Goal: Information Seeking & Learning: Learn about a topic

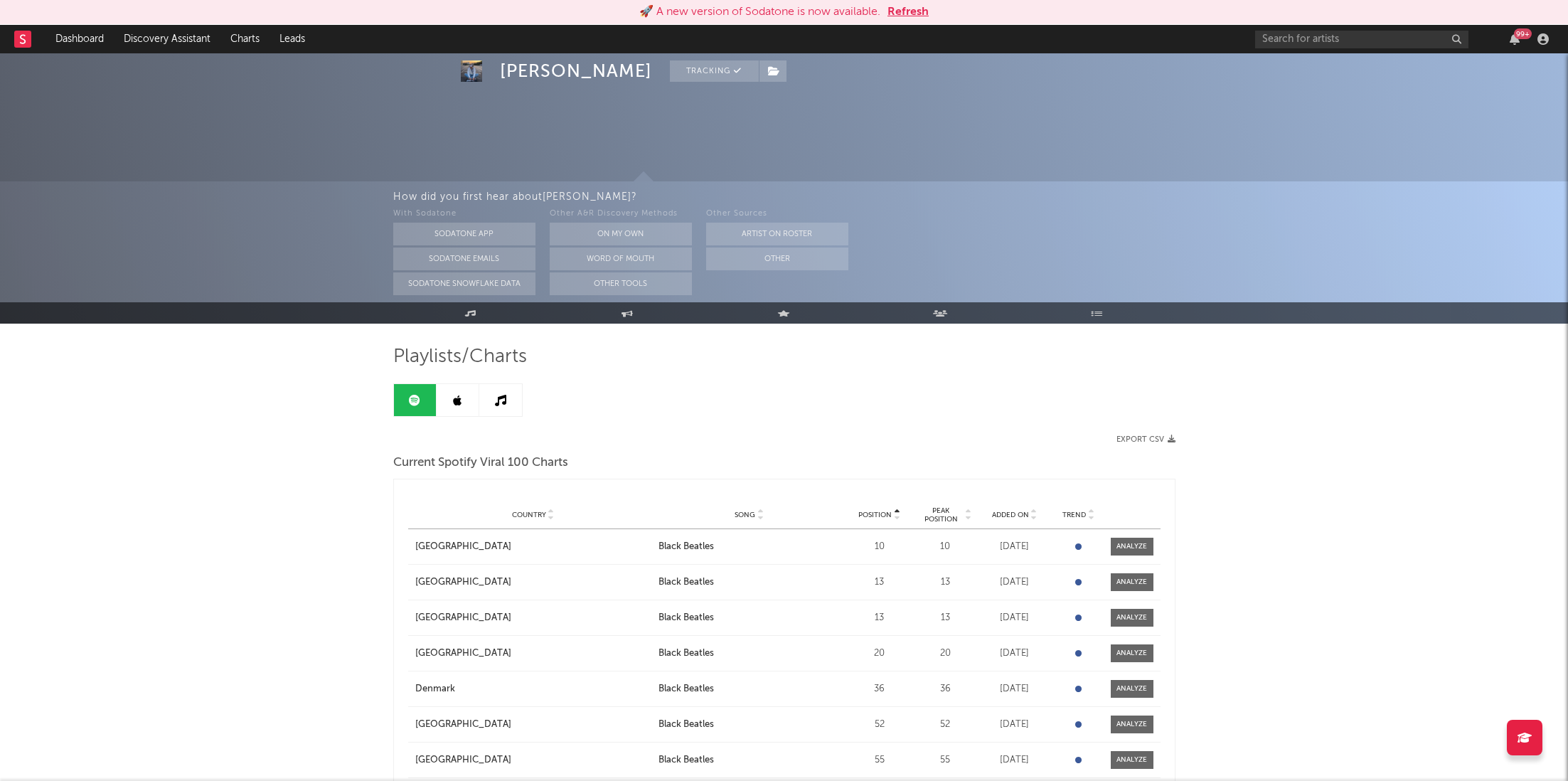
scroll to position [582, 0]
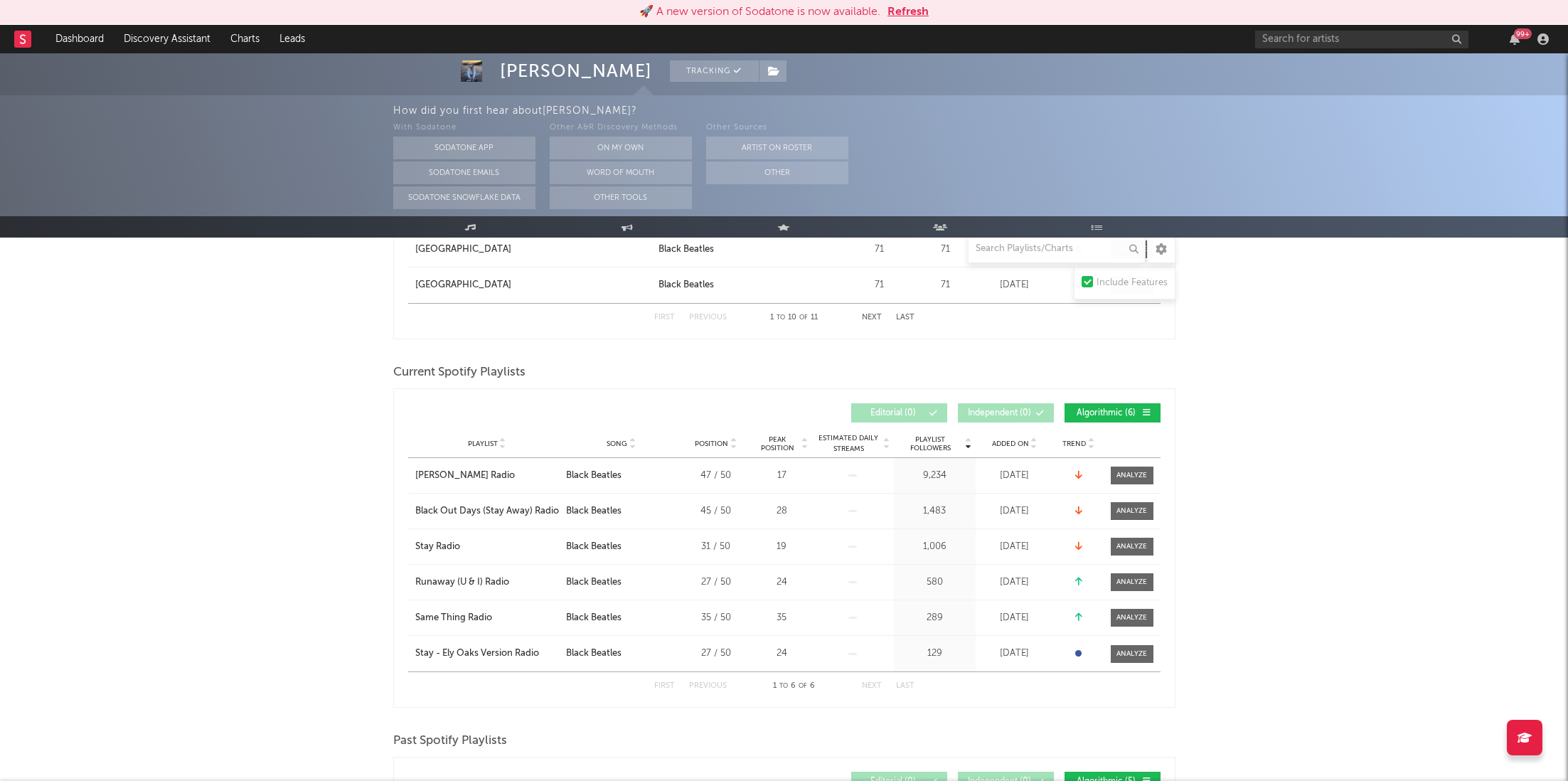
click at [918, 13] on button "Refresh" at bounding box center [908, 12] width 41 height 17
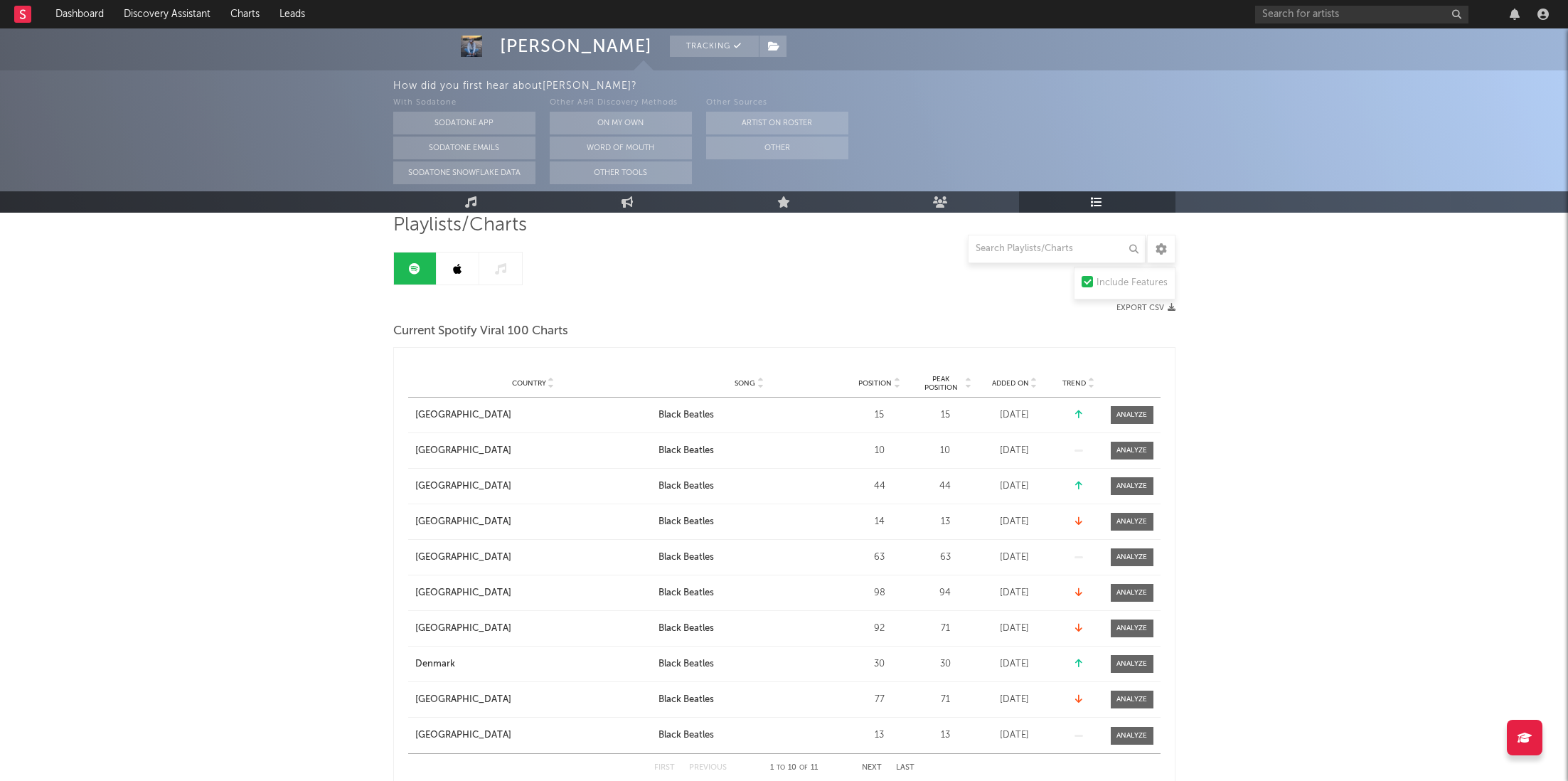
scroll to position [126, 0]
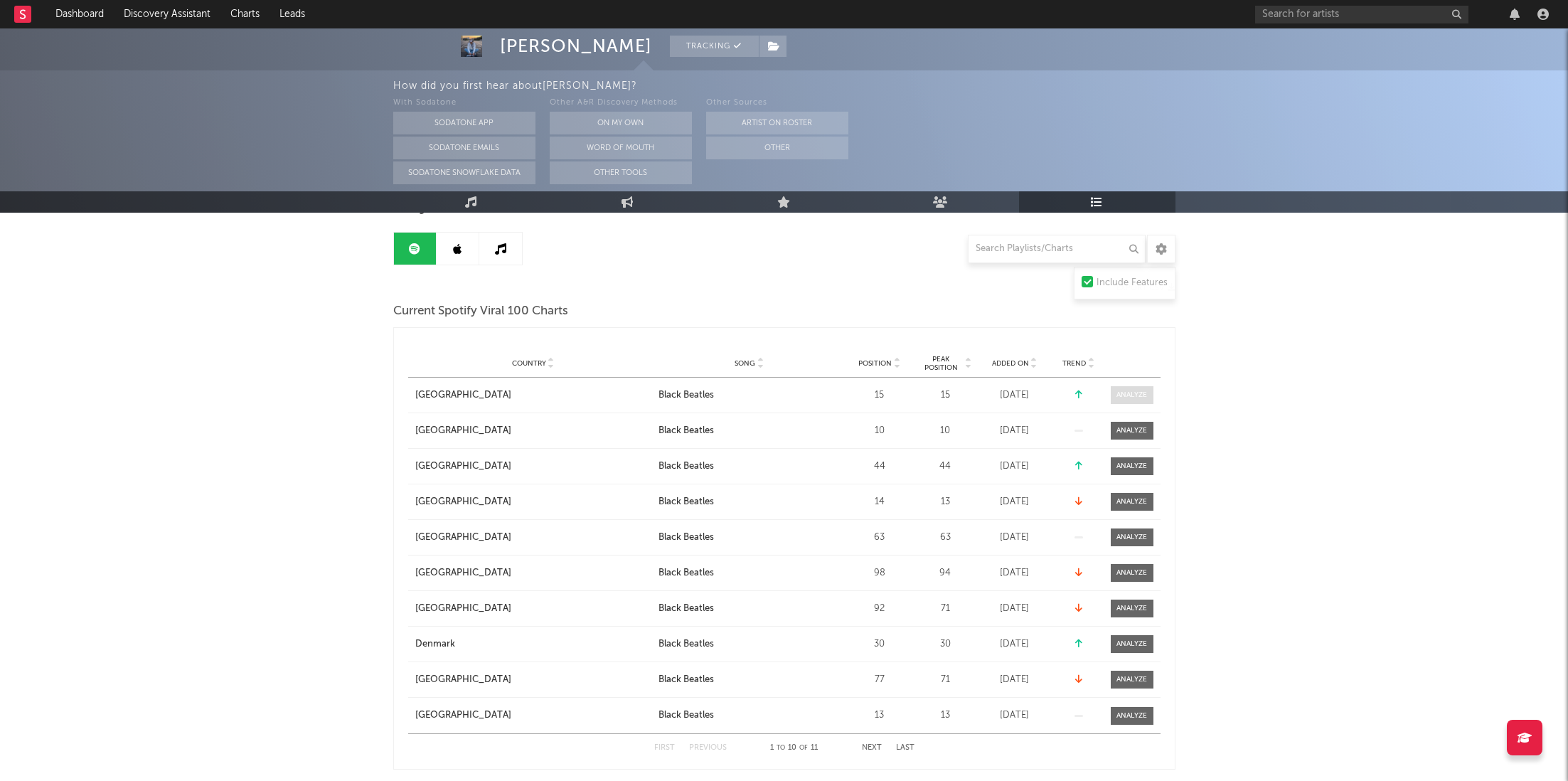
click at [1128, 393] on div at bounding box center [1132, 395] width 30 height 11
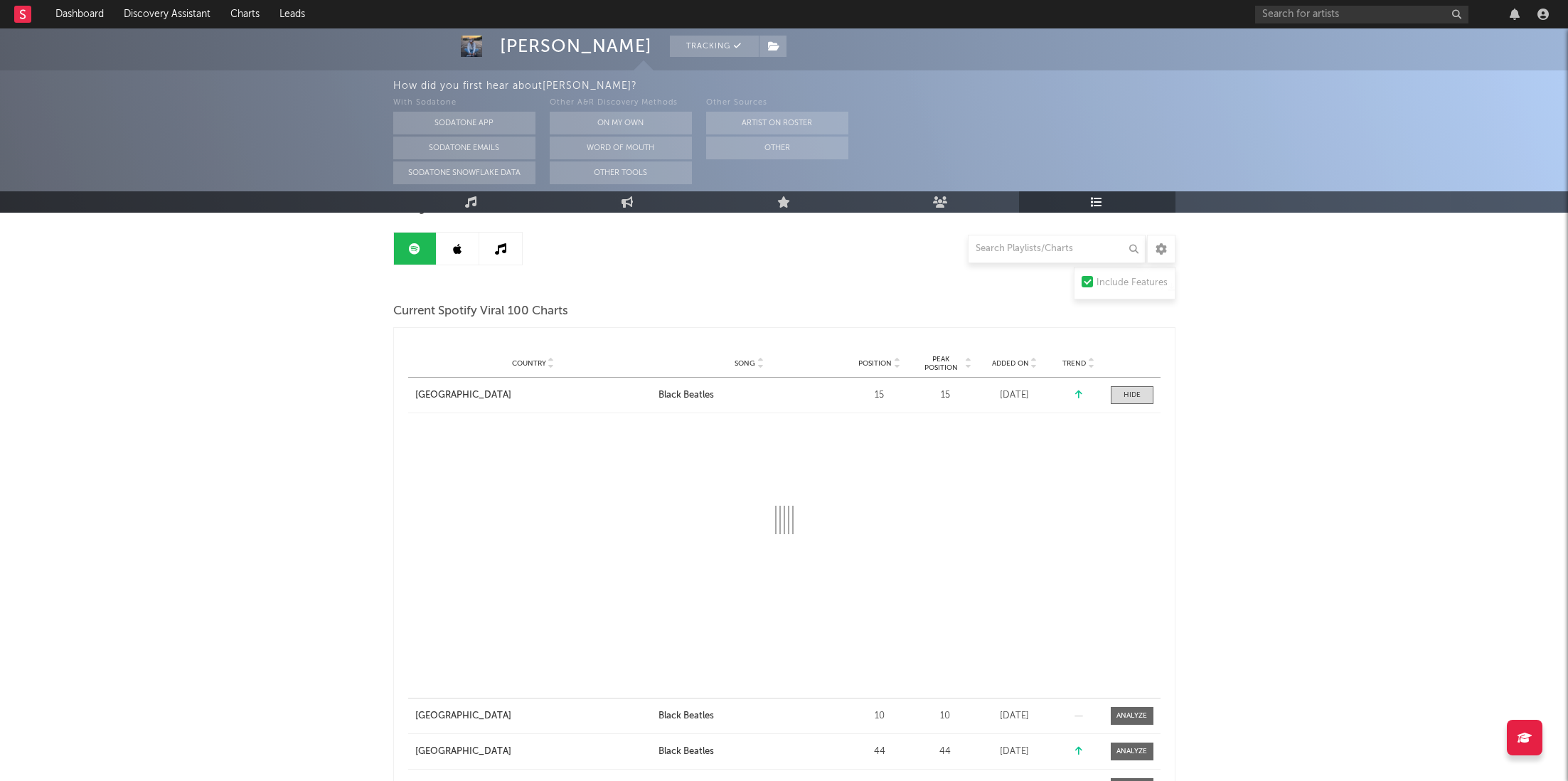
select select "1w"
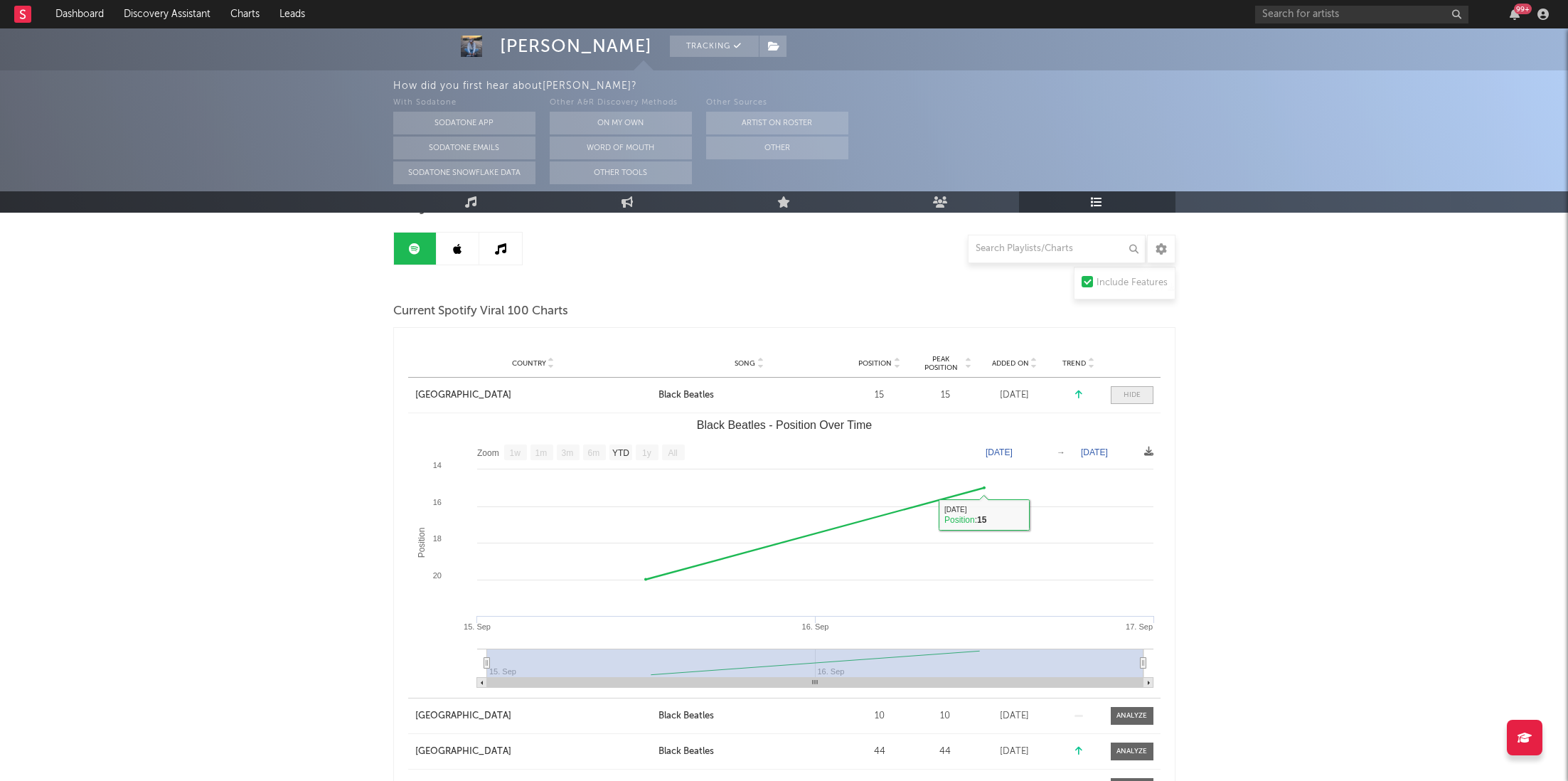
click at [1133, 397] on div at bounding box center [1132, 395] width 17 height 11
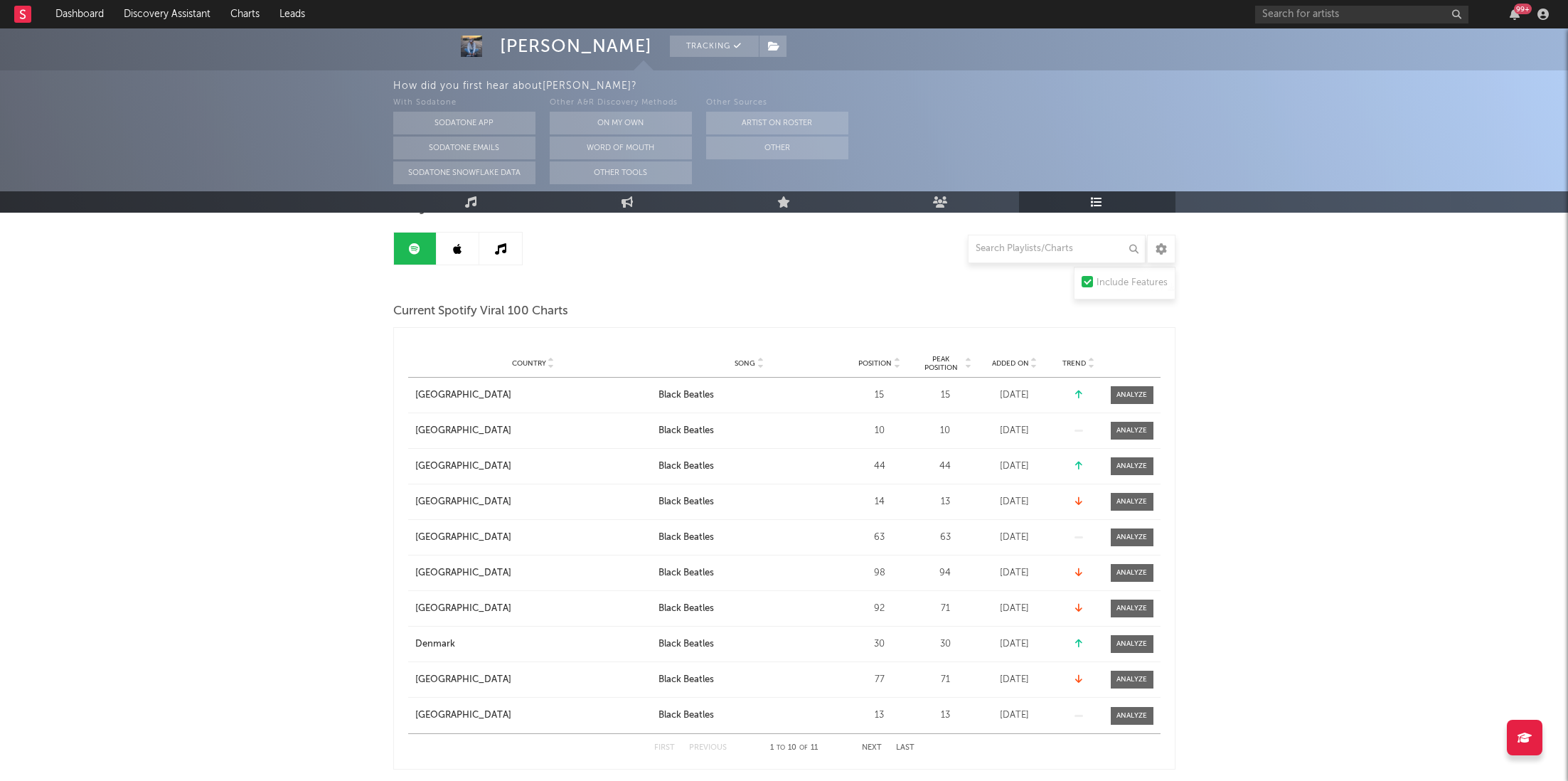
click at [472, 246] on link at bounding box center [458, 249] width 43 height 32
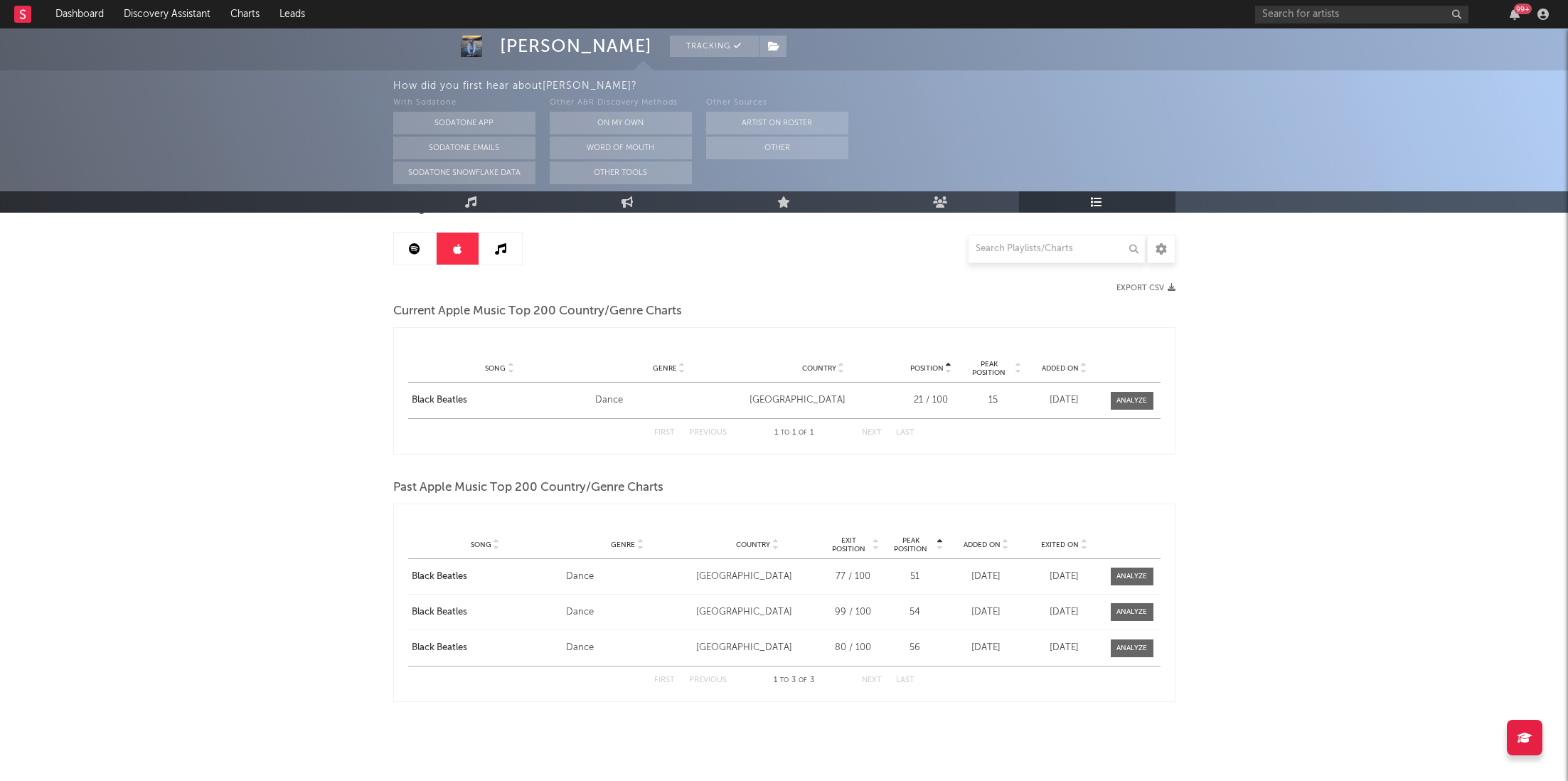
click at [416, 243] on icon at bounding box center [415, 249] width 12 height 12
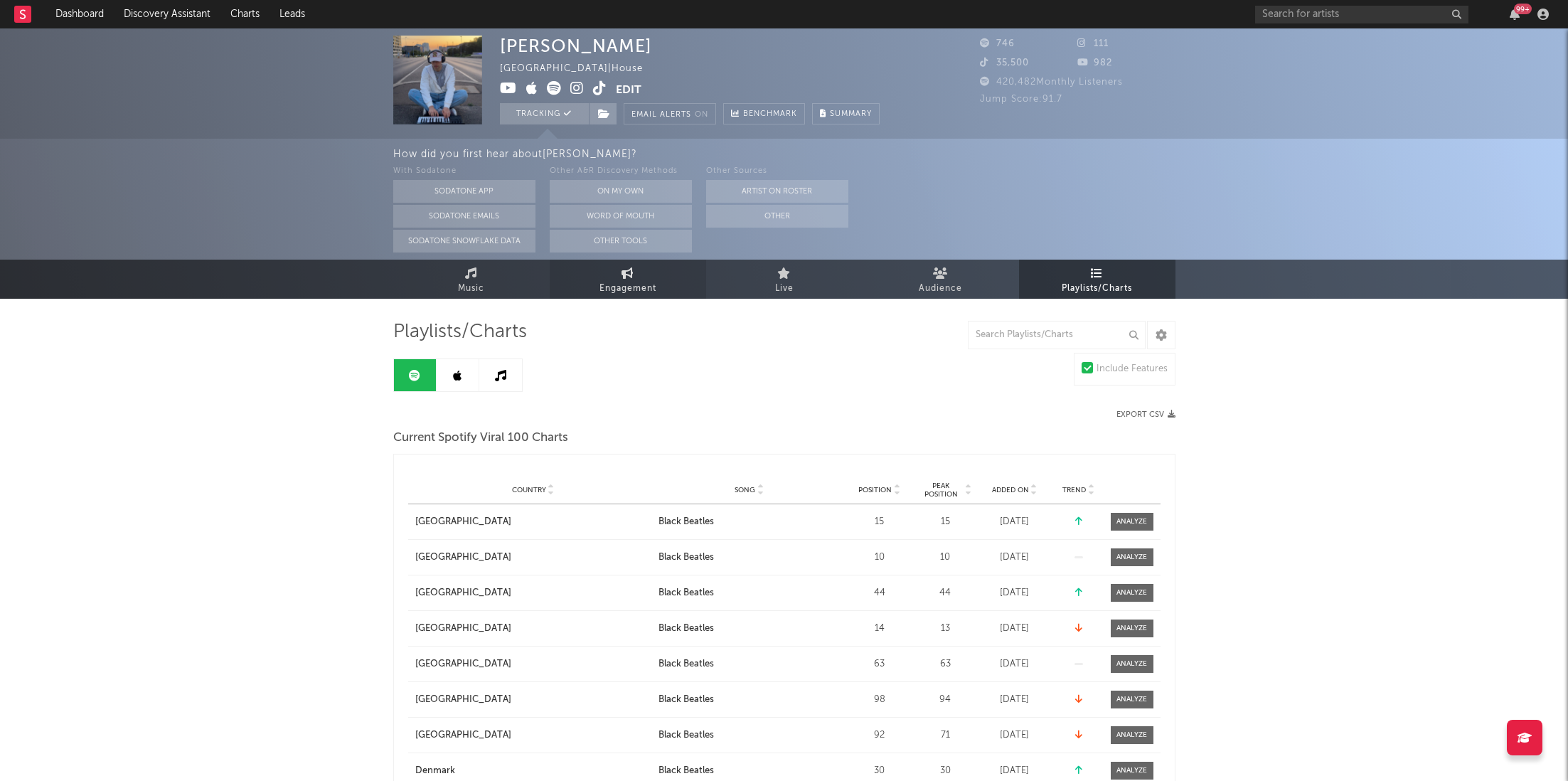
click at [614, 284] on span "Engagement" at bounding box center [629, 289] width 57 height 17
select select "1w"
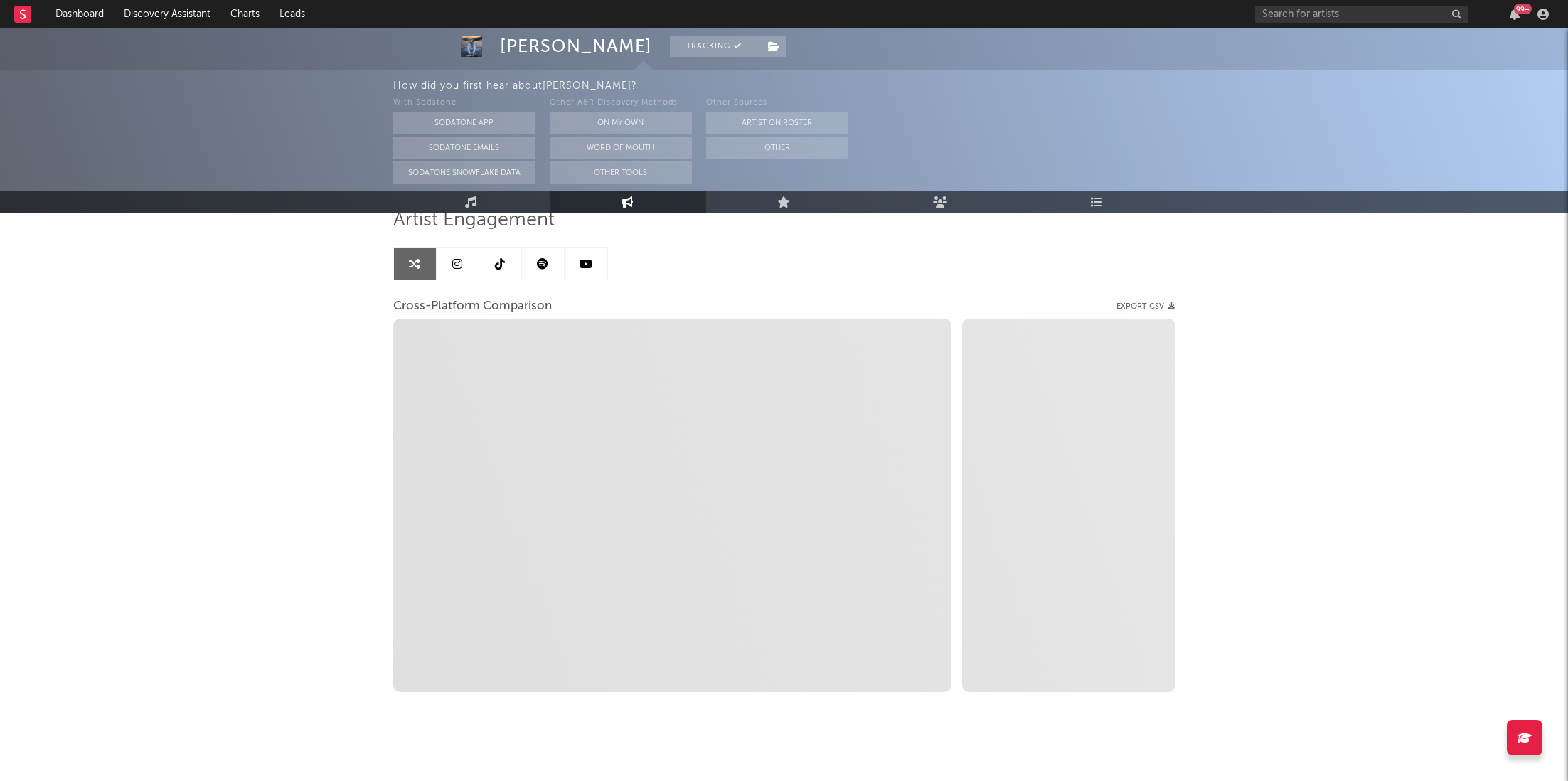
scroll to position [114, 0]
select select "1m"
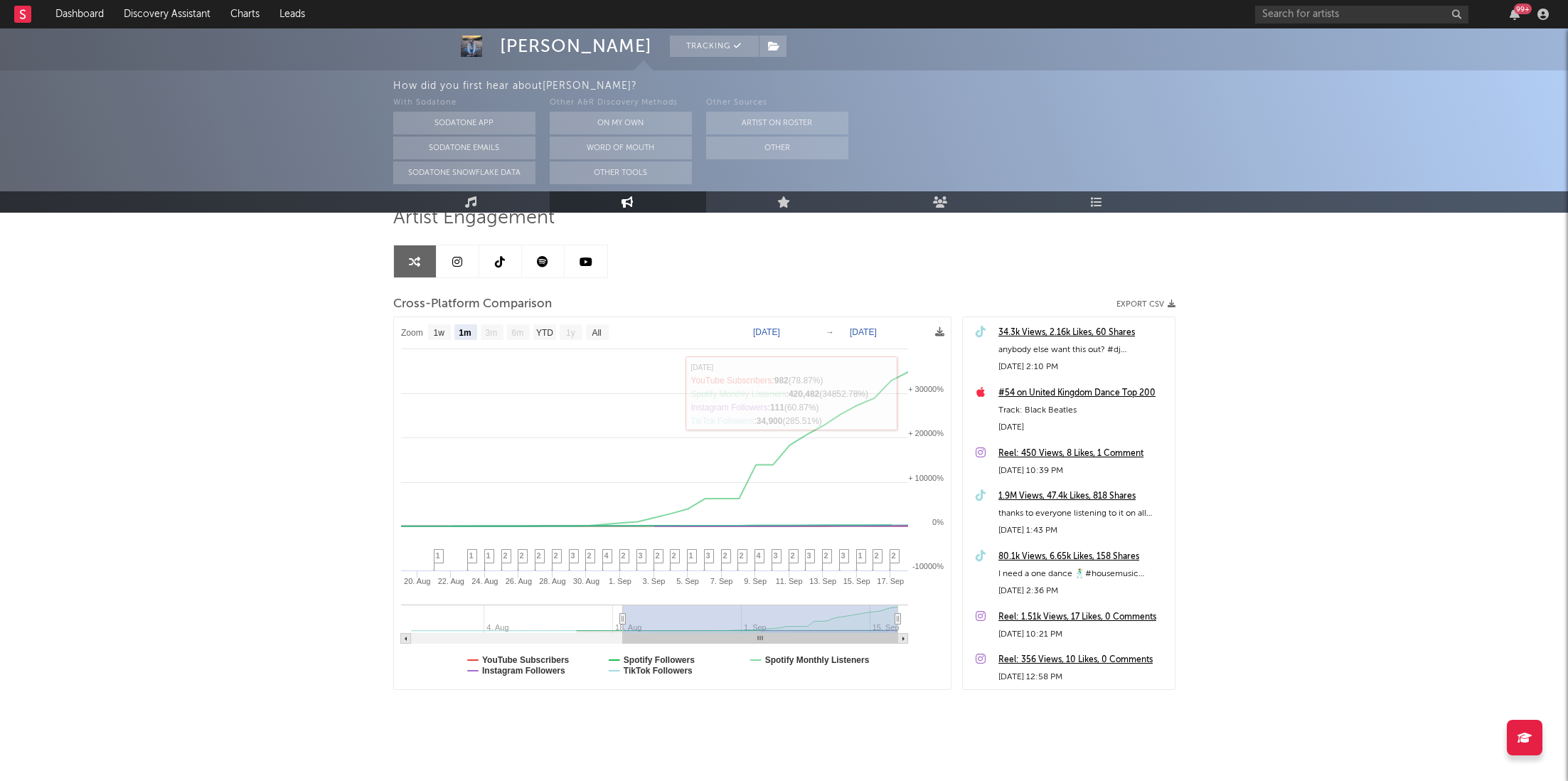
click at [1111, 328] on div "34.3k Views, 2.16k Likes, 60 Shares" at bounding box center [1083, 333] width 169 height 17
